Goal: Transaction & Acquisition: Purchase product/service

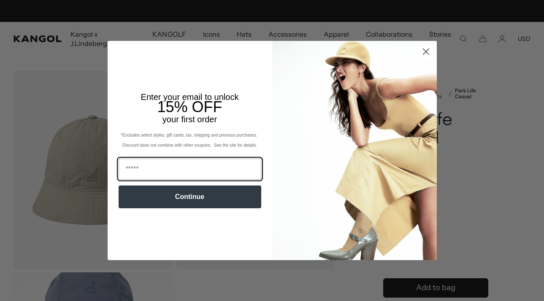
scroll to position [0, 174]
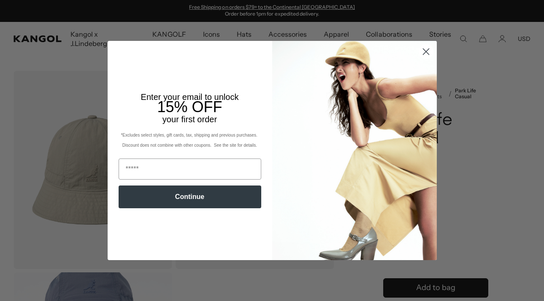
click at [431, 46] on circle "Close dialog" at bounding box center [426, 52] width 14 height 14
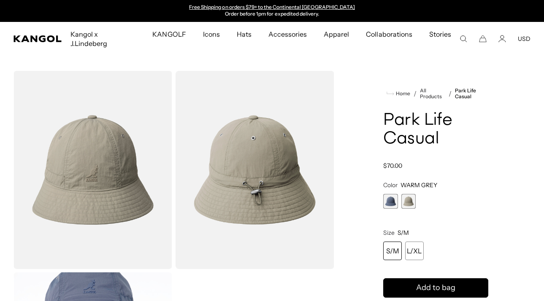
click at [390, 194] on span "1 of 2" at bounding box center [390, 201] width 15 height 15
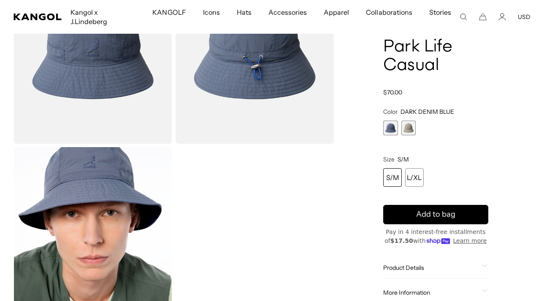
scroll to position [0, 174]
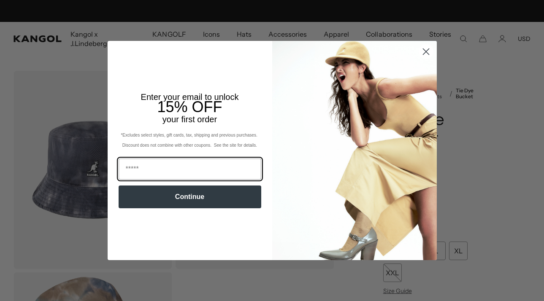
scroll to position [0, 174]
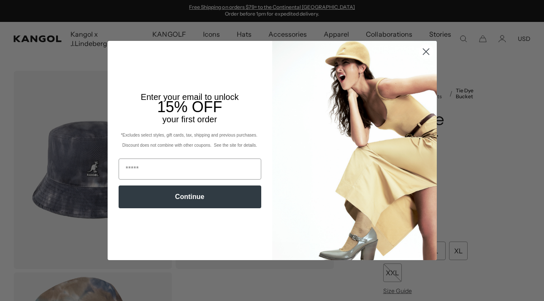
click at [425, 48] on circle "Close dialog" at bounding box center [426, 52] width 14 height 14
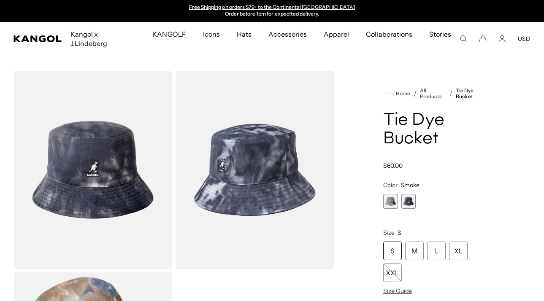
click at [412, 194] on span "2 of 2" at bounding box center [408, 201] width 15 height 15
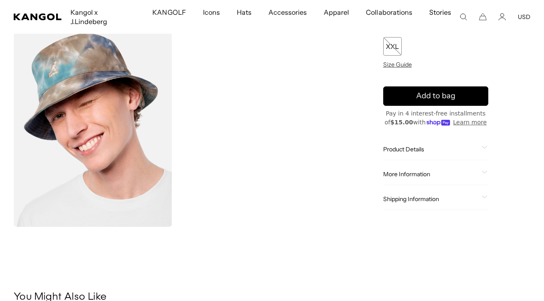
scroll to position [298, 0]
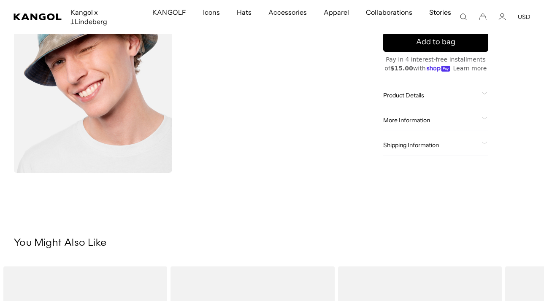
click at [483, 92] on icon at bounding box center [484, 93] width 5 height 2
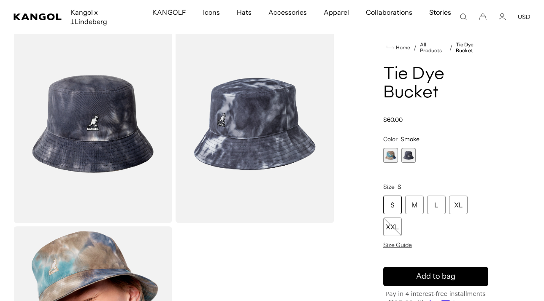
scroll to position [0, 0]
click at [412, 148] on span "2 of 2" at bounding box center [408, 155] width 15 height 15
click at [394, 148] on span "1 of 2" at bounding box center [390, 155] width 15 height 15
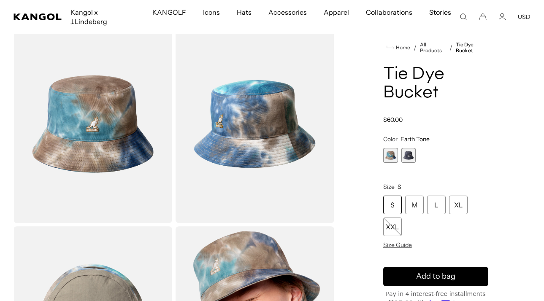
click at [408, 148] on span "2 of 2" at bounding box center [408, 155] width 15 height 15
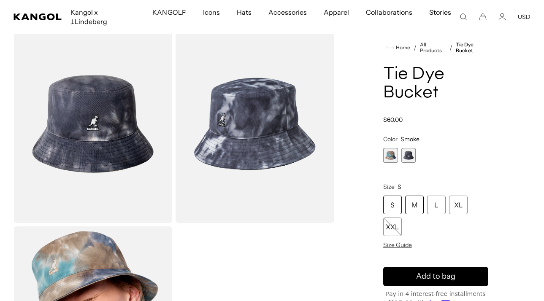
click at [409, 196] on div "M" at bounding box center [414, 205] width 19 height 19
click at [416, 196] on div "M" at bounding box center [414, 205] width 19 height 19
click at [447, 154] on variant-selects "**********" at bounding box center [435, 192] width 105 height 114
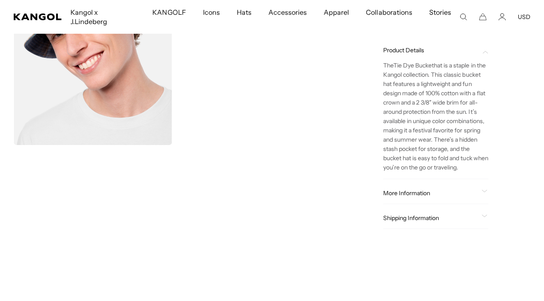
scroll to position [333, 0]
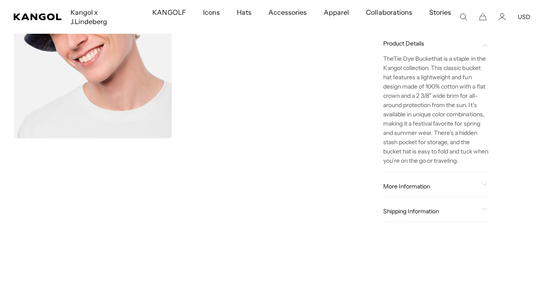
click at [425, 183] on span "More Information" at bounding box center [430, 187] width 95 height 8
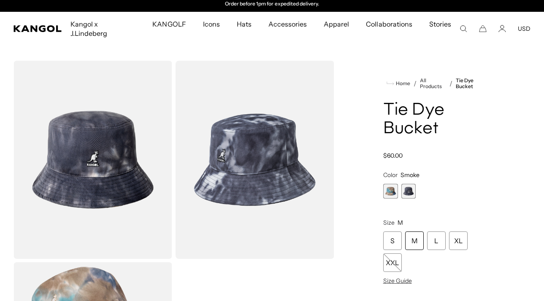
scroll to position [39, 0]
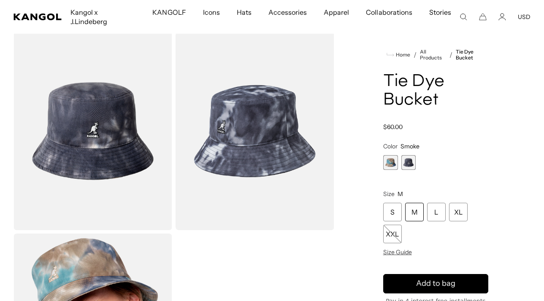
click at [419, 208] on div "M" at bounding box center [414, 212] width 19 height 19
